Goal: Navigation & Orientation: Find specific page/section

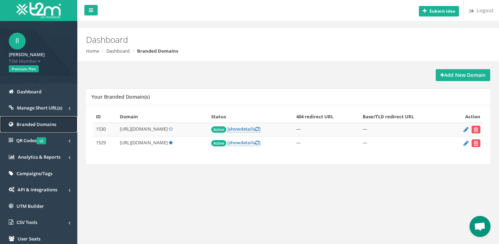
click at [54, 125] on span "Branded Domains" at bounding box center [37, 124] width 40 height 6
click at [57, 104] on link "Manage Short URL(s)" at bounding box center [38, 108] width 77 height 17
click at [56, 106] on span "Manage Short URL(s)" at bounding box center [39, 108] width 45 height 6
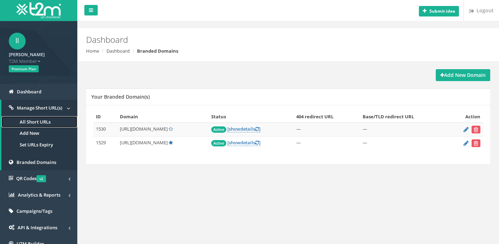
click at [57, 119] on link "All Short URLs" at bounding box center [39, 122] width 76 height 12
